Goal: Navigation & Orientation: Find specific page/section

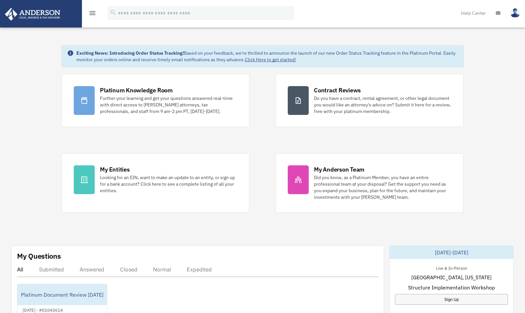
click at [93, 13] on icon "menu" at bounding box center [92, 13] width 8 height 8
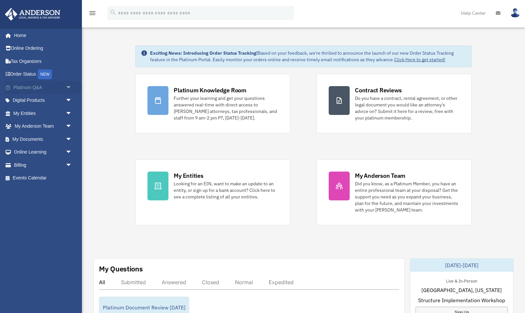
click at [21, 84] on link "Platinum Q&A arrow_drop_down" at bounding box center [43, 87] width 77 height 13
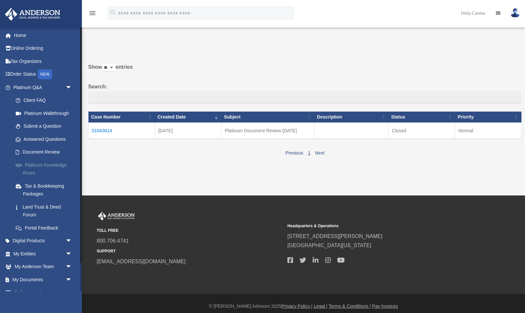
click at [39, 161] on link "Platinum Knowledge Room" at bounding box center [45, 168] width 73 height 21
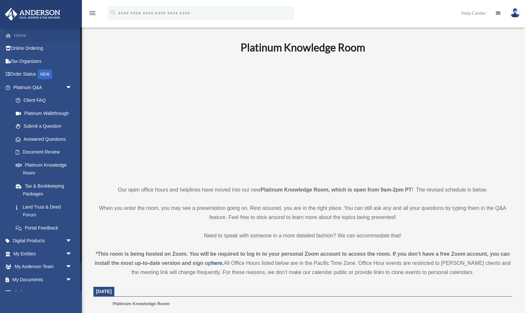
click at [17, 36] on link "Home" at bounding box center [43, 35] width 77 height 13
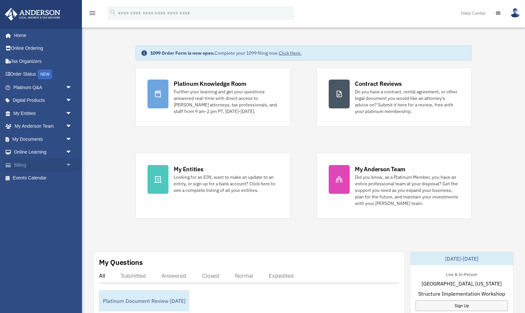
click at [23, 160] on link "Billing arrow_drop_down" at bounding box center [43, 164] width 77 height 13
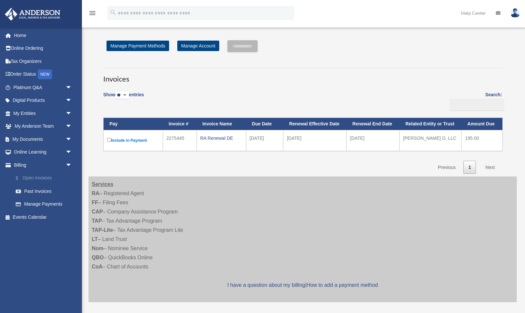
click at [30, 175] on link "$ Open Invoices" at bounding box center [45, 178] width 73 height 13
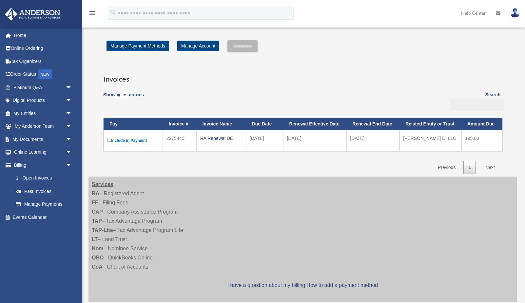
click at [224, 149] on td "RA Renewal DE" at bounding box center [220, 140] width 49 height 21
click at [350, 99] on div "Show ** ** ** *** entries Search: Pay Invoice # Invoice Name Due Date Renewal E…" at bounding box center [302, 130] width 399 height 87
click at [95, 154] on div "**********" at bounding box center [302, 107] width 418 height 134
click at [24, 112] on link "My Entities arrow_drop_down" at bounding box center [43, 113] width 77 height 13
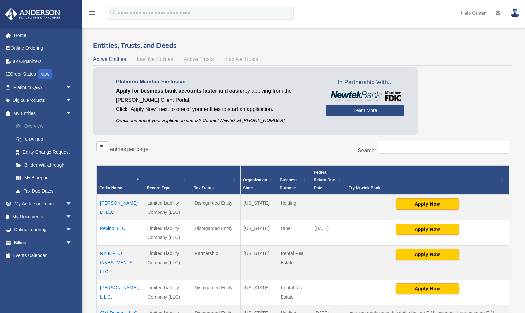
click at [31, 125] on link "Overview" at bounding box center [45, 126] width 73 height 13
click at [196, 59] on span "Active Trusts" at bounding box center [199, 59] width 30 height 6
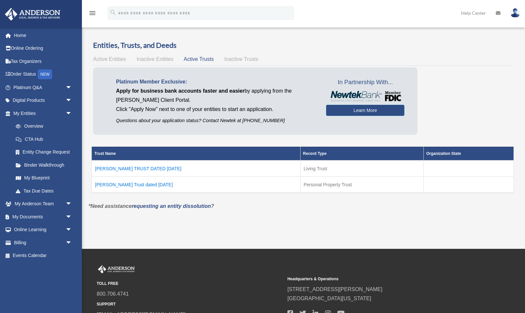
click at [120, 167] on td "[PERSON_NAME] TRUST DATED [DATE]" at bounding box center [196, 168] width 209 height 16
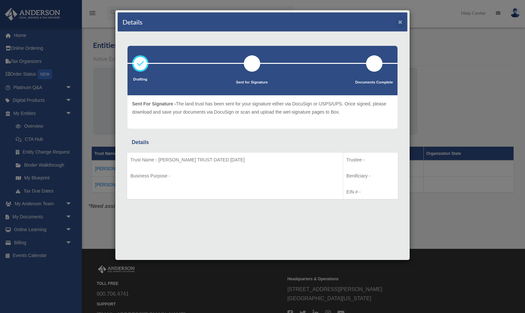
click at [400, 22] on button "×" at bounding box center [400, 21] width 4 height 7
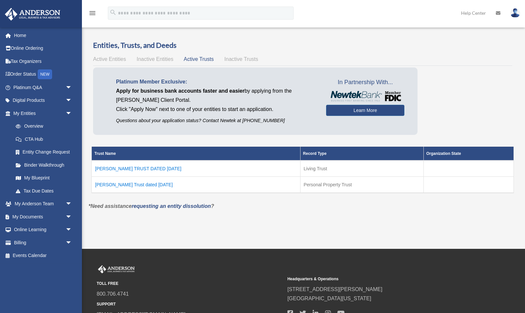
click at [450, 116] on div "Platinum Member Exclusive: Apply for business bank accounts faster and easier b…" at bounding box center [302, 102] width 419 height 70
click at [414, 15] on div "menu search Site Menu add tcock@live.com My Profile Reset Password Logout Help …" at bounding box center [262, 16] width 515 height 22
click at [28, 176] on link "My Blueprint" at bounding box center [45, 178] width 73 height 13
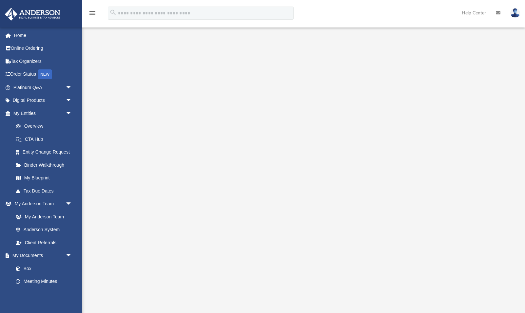
click at [109, 129] on div at bounding box center [303, 173] width 399 height 262
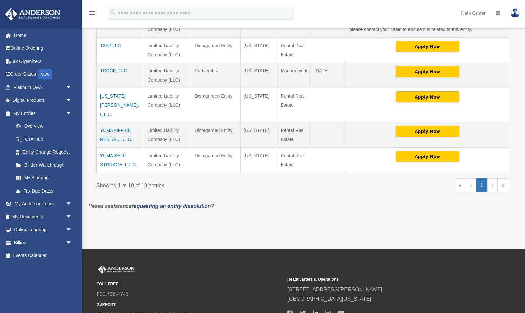
scroll to position [293, 0]
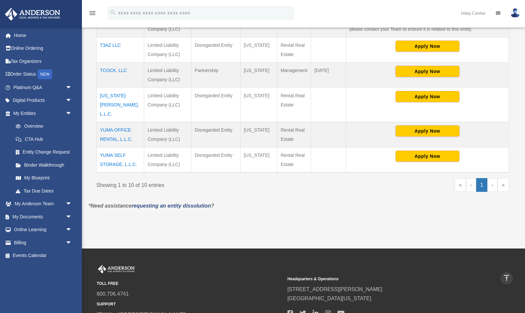
click at [492, 178] on link "›" at bounding box center [492, 185] width 10 height 14
click at [503, 178] on link "»" at bounding box center [502, 185] width 11 height 14
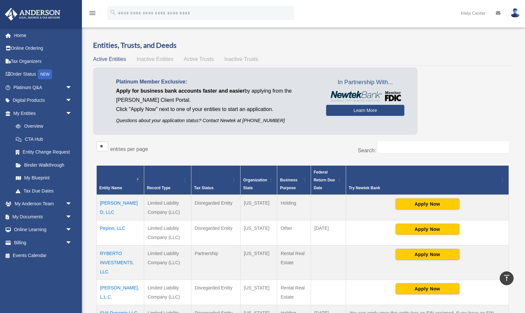
scroll to position [0, 0]
click at [29, 215] on link "My Documents arrow_drop_down" at bounding box center [43, 216] width 77 height 13
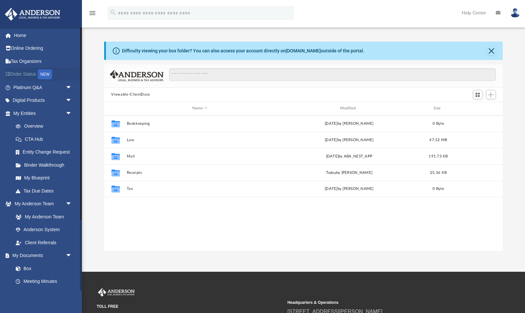
scroll to position [0, 0]
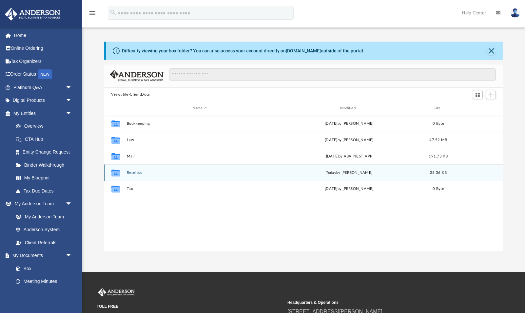
click at [133, 173] on button "Receipts" at bounding box center [199, 173] width 146 height 4
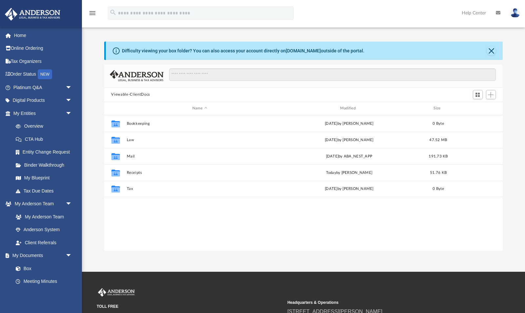
scroll to position [149, 399]
click at [19, 74] on link "Order Status NEW" at bounding box center [43, 74] width 77 height 13
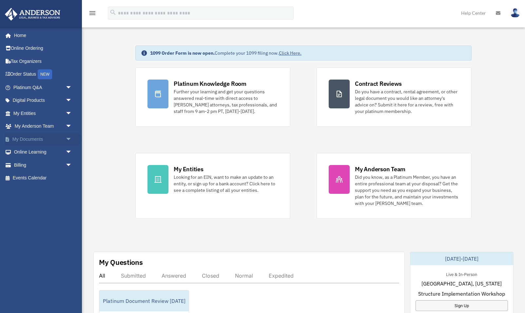
click at [32, 136] on link "My Documents arrow_drop_down" at bounding box center [43, 139] width 77 height 13
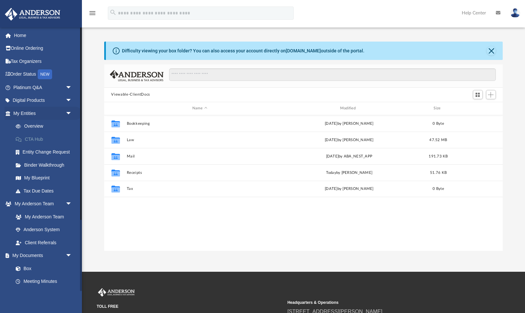
scroll to position [149, 399]
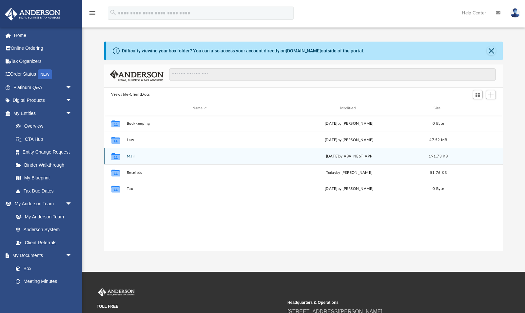
click at [133, 155] on button "Mail" at bounding box center [199, 156] width 146 height 4
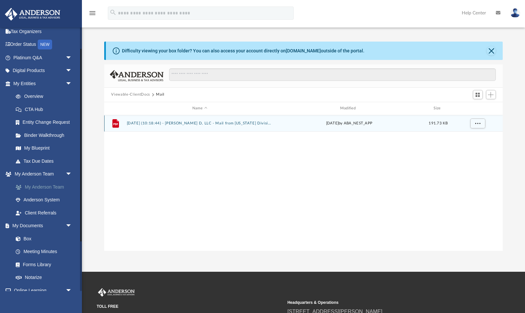
scroll to position [31, 0]
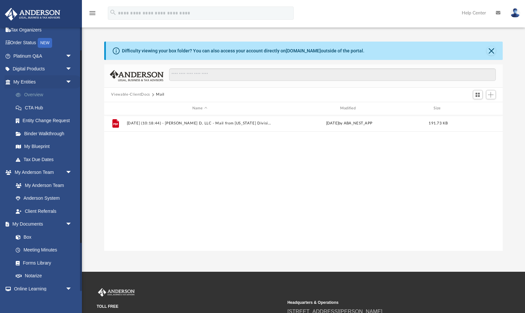
click at [34, 91] on link "Overview" at bounding box center [45, 94] width 73 height 13
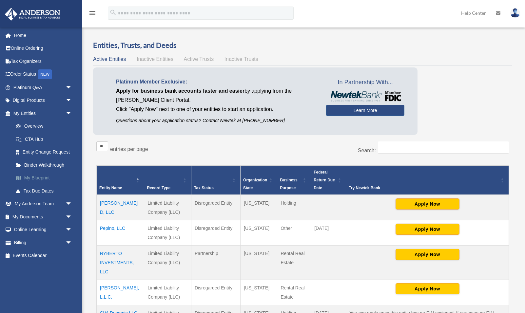
click at [34, 176] on link "My Blueprint" at bounding box center [45, 178] width 73 height 13
